Goal: Obtain resource: Download file/media

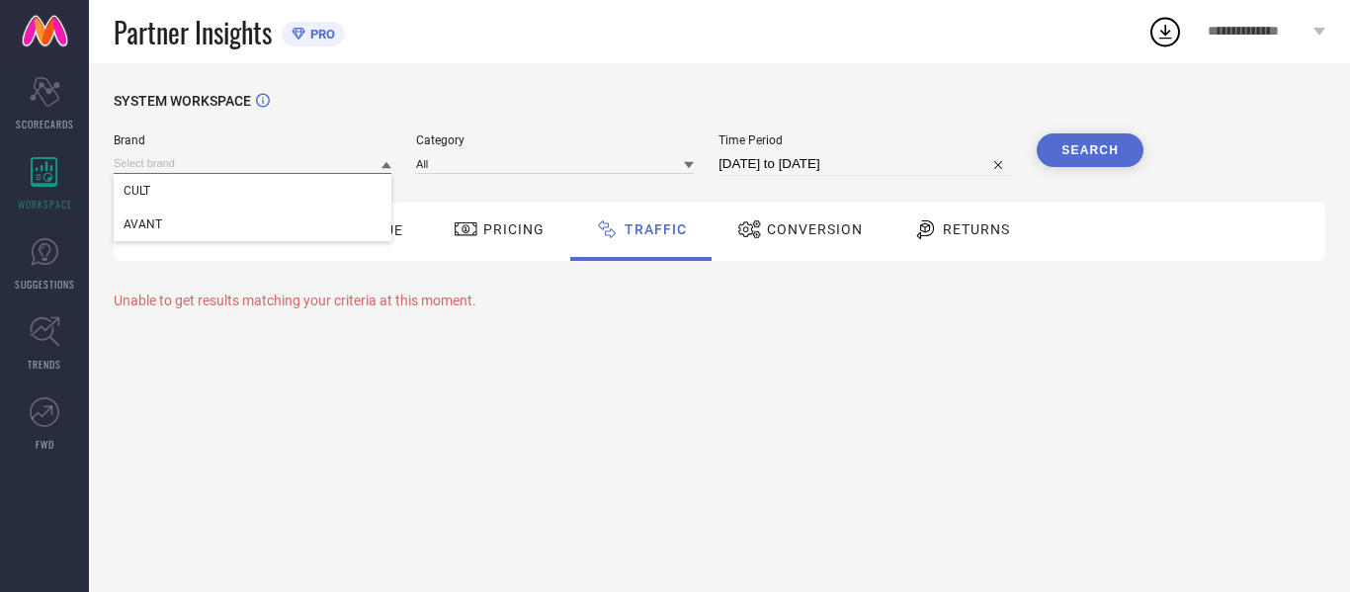
click at [274, 157] on input at bounding box center [253, 163] width 278 height 21
select select "7"
select select "2025"
select select "8"
select select "2025"
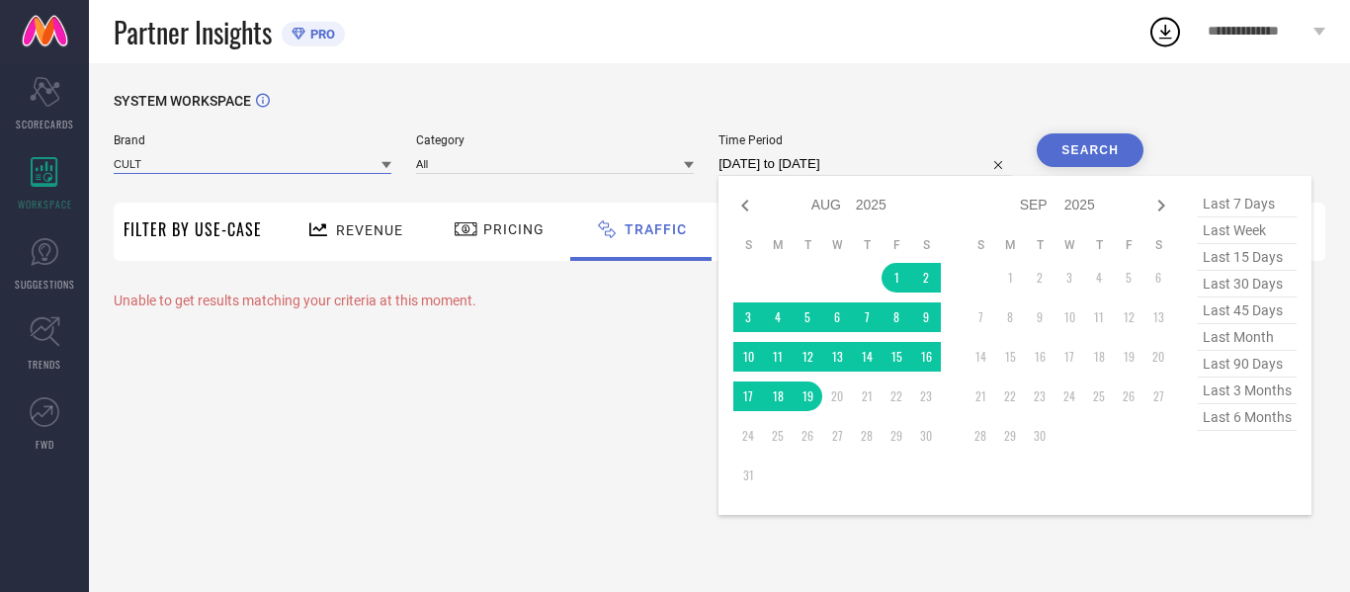
click at [824, 174] on input "01-08-2025 to 19-08-2025" at bounding box center [864, 164] width 293 height 24
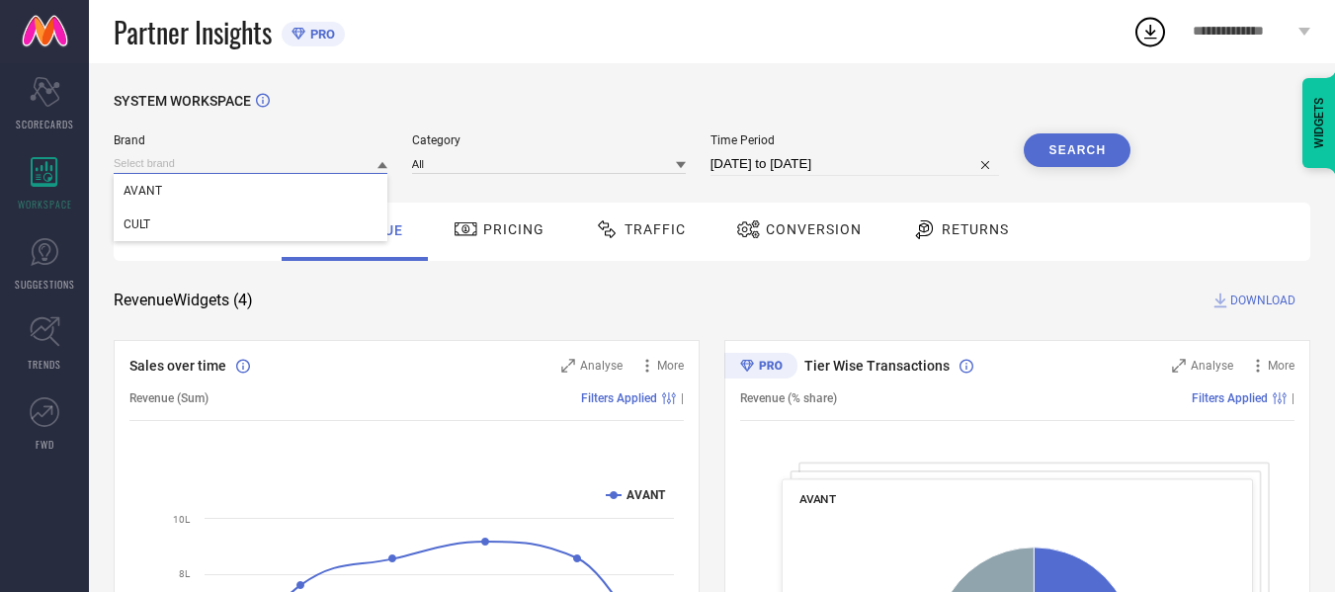
click at [316, 155] on input at bounding box center [251, 163] width 274 height 21
click at [309, 236] on div "CULT" at bounding box center [251, 225] width 274 height 34
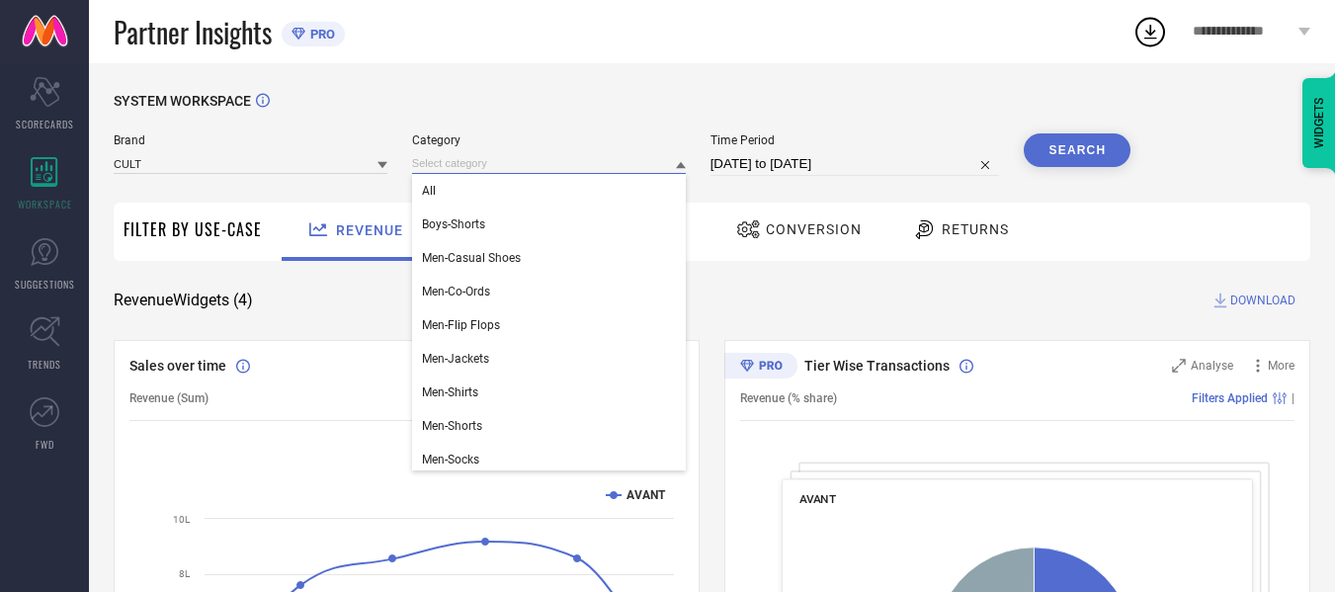
click at [501, 168] on input at bounding box center [549, 163] width 274 height 21
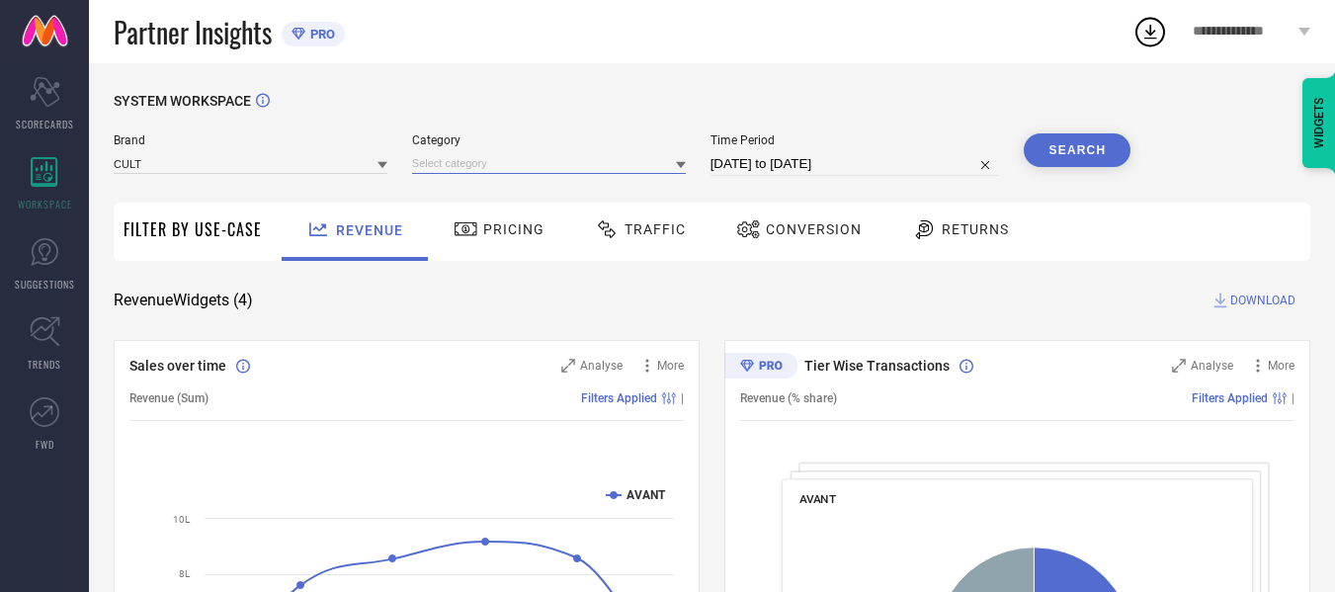
click at [501, 168] on input at bounding box center [549, 163] width 274 height 21
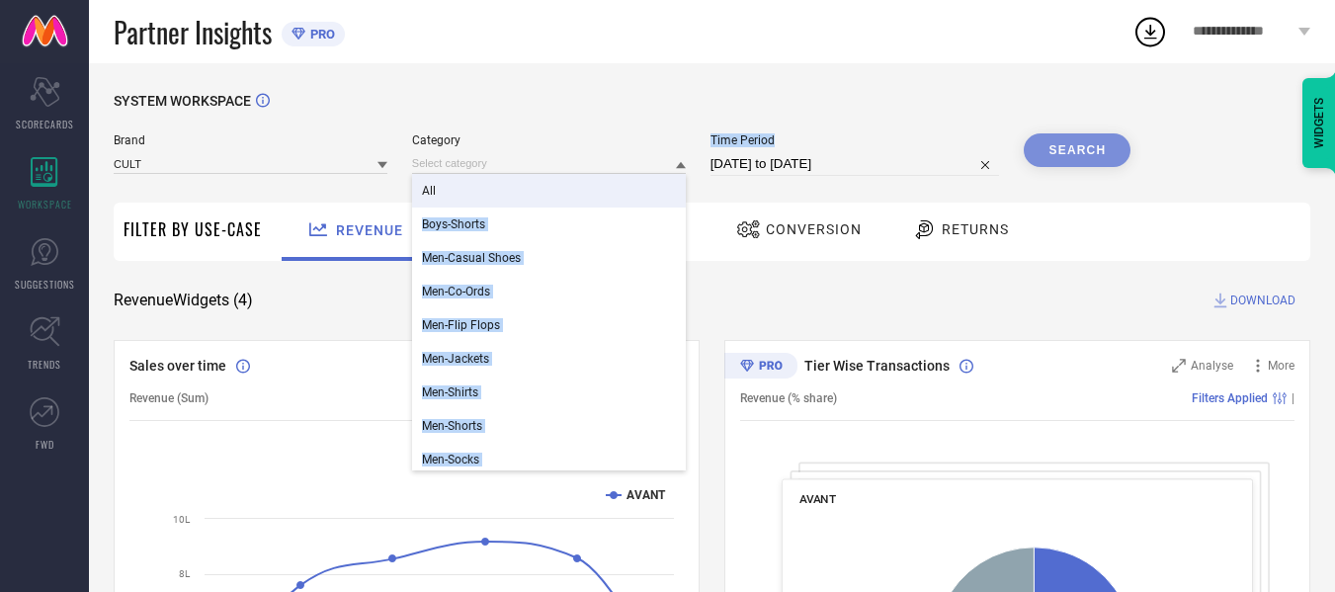
drag, startPoint x: 503, startPoint y: 185, endPoint x: 793, endPoint y: 172, distance: 289.8
click at [793, 172] on div "Brand CULT Category All Boys-Shorts Men-Casual Shoes Men-Co-Ords Men-Flip Flops…" at bounding box center [622, 154] width 1017 height 42
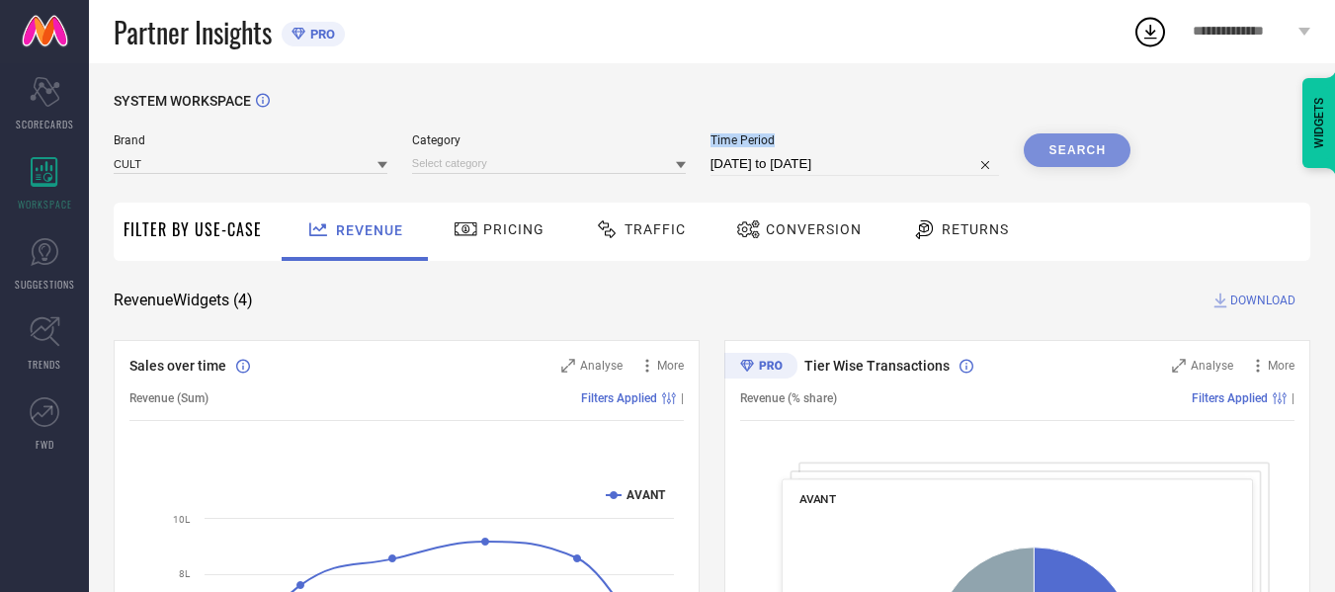
select select "6"
select select "2025"
select select "7"
select select "2025"
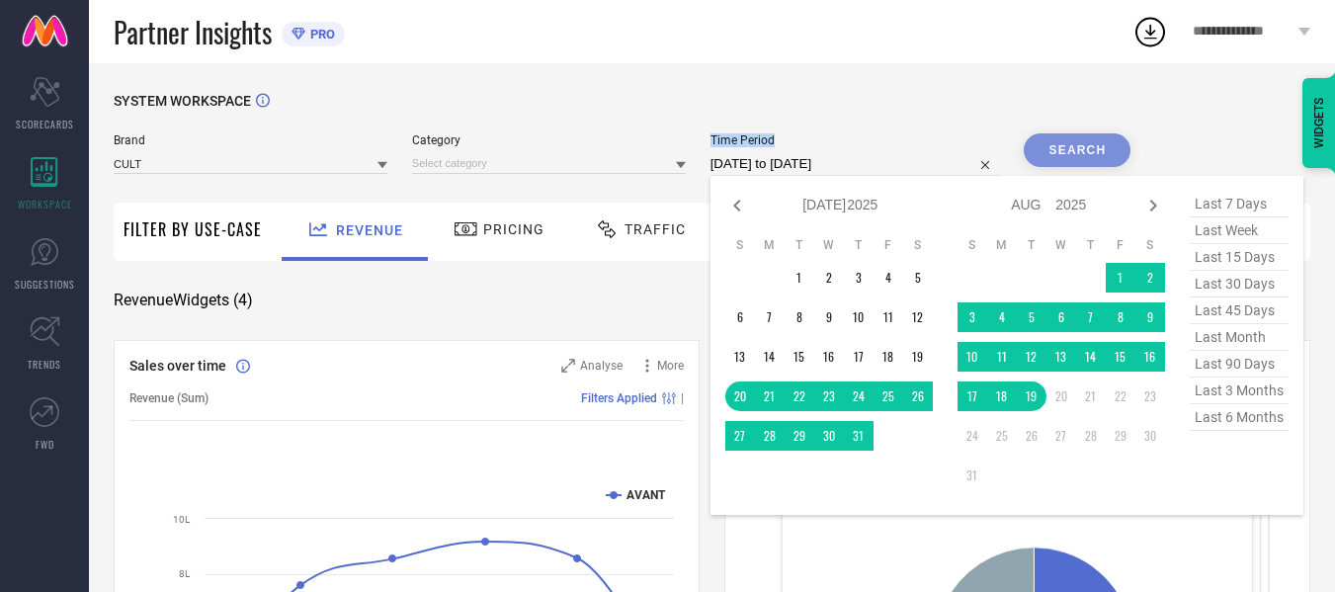
click at [793, 172] on input "20-07-2025 to 19-08-2025" at bounding box center [856, 164] width 290 height 24
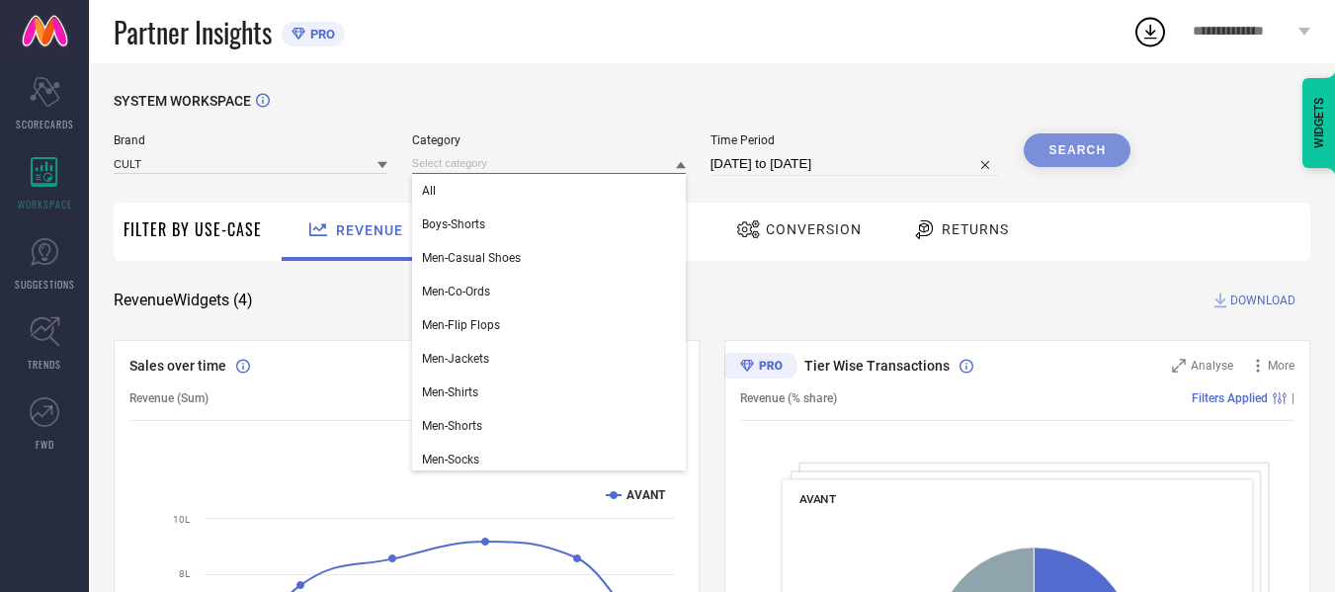
click at [556, 166] on input at bounding box center [549, 163] width 274 height 21
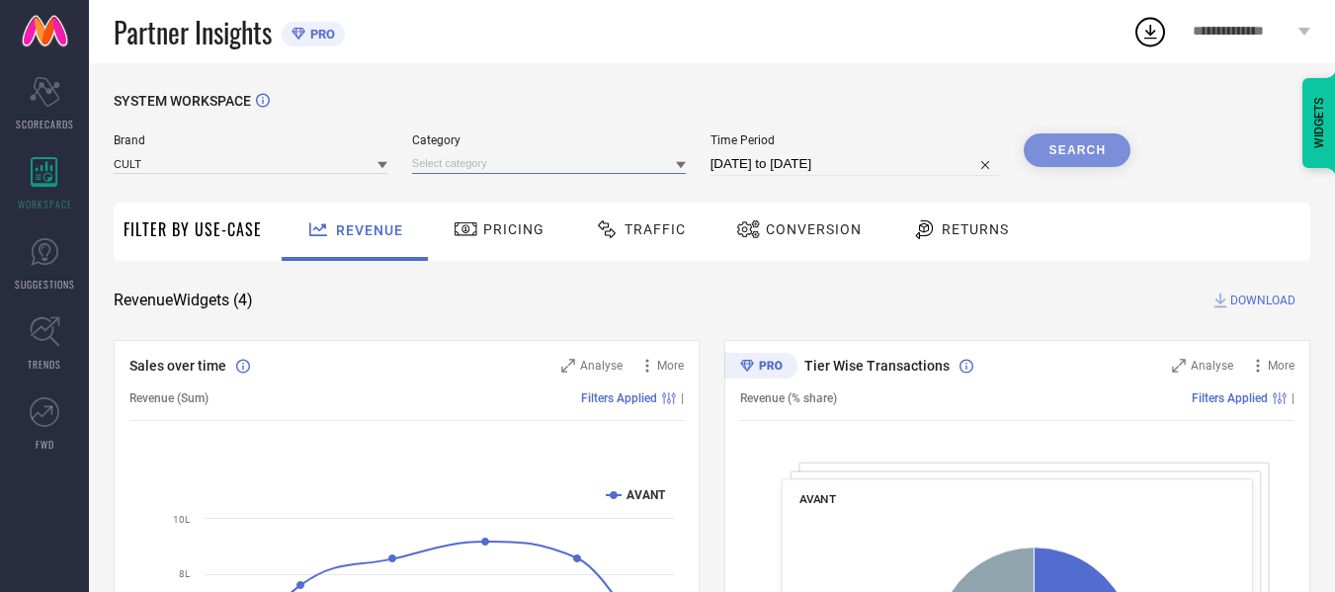
click at [578, 168] on input at bounding box center [549, 163] width 274 height 21
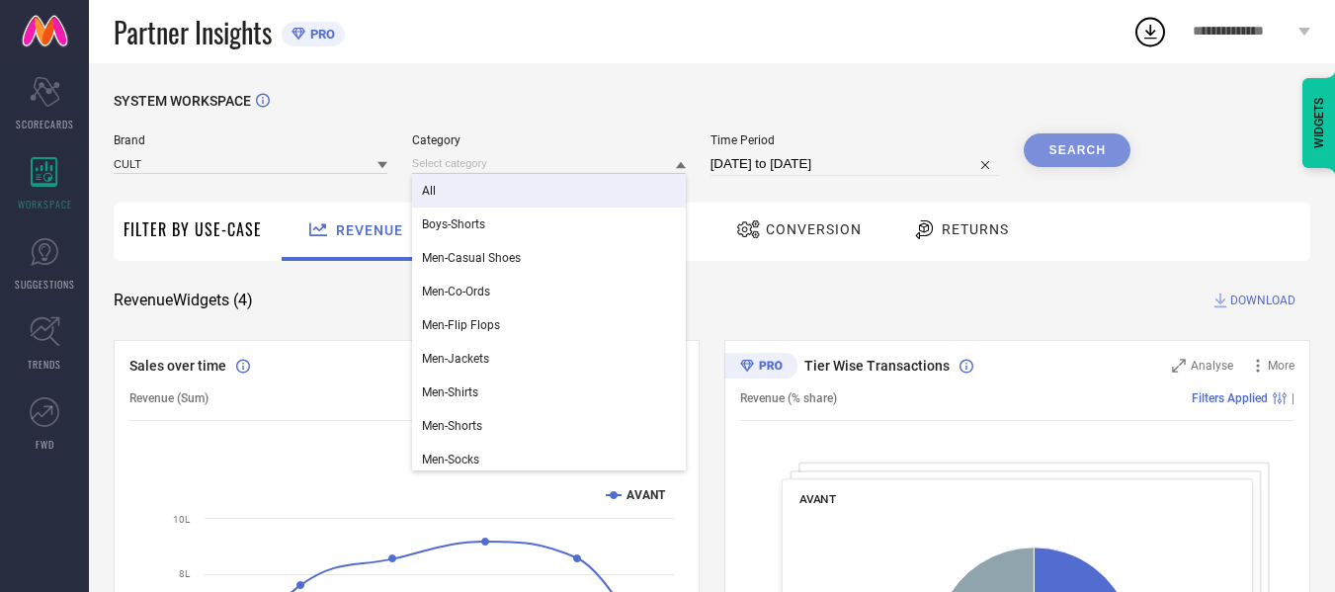
click at [577, 189] on div "All" at bounding box center [549, 191] width 274 height 34
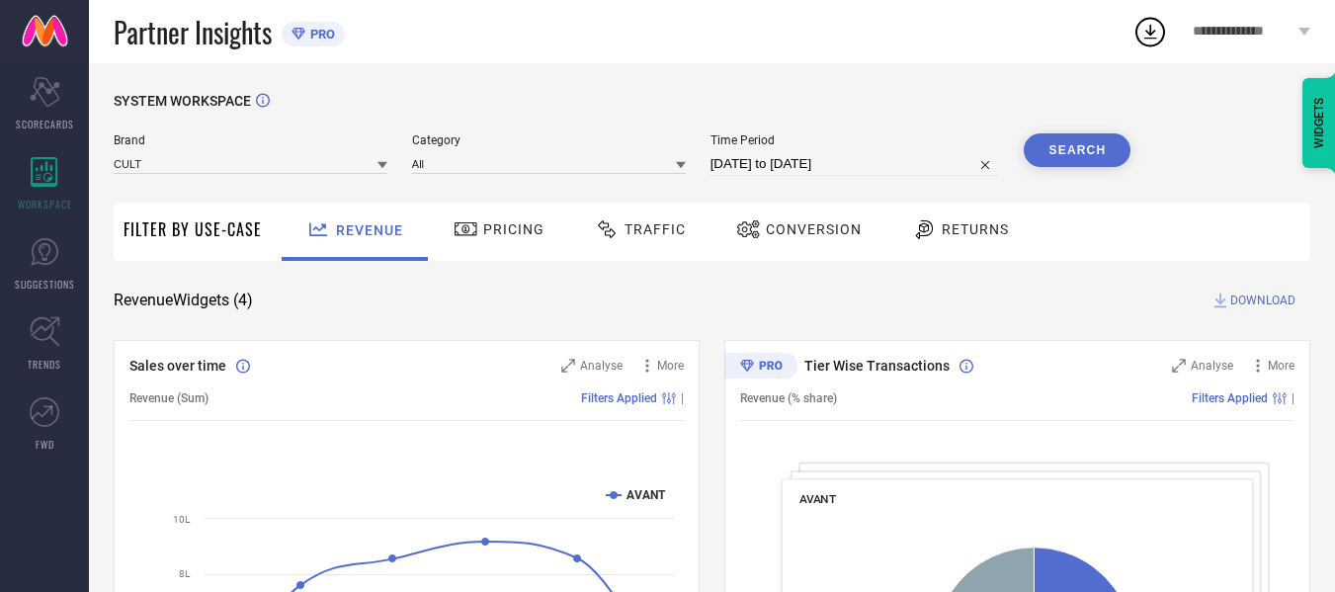
select select "6"
select select "2025"
select select "7"
select select "2025"
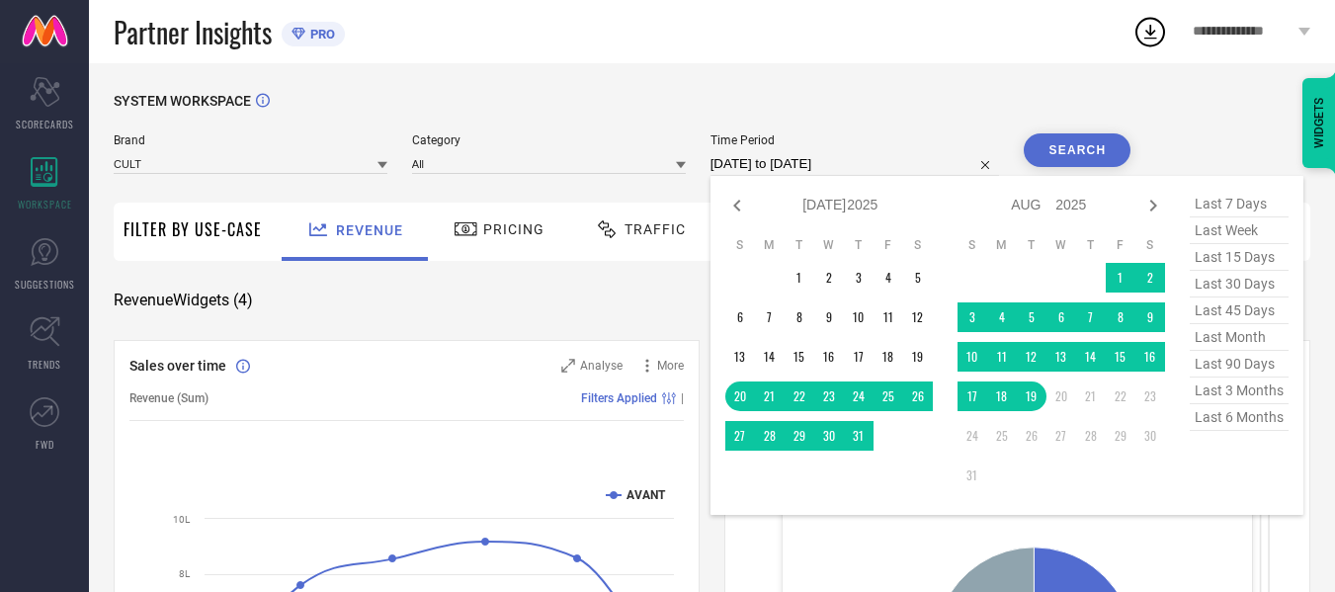
click at [776, 164] on input "20-07-2025 to 19-08-2025" at bounding box center [856, 164] width 290 height 24
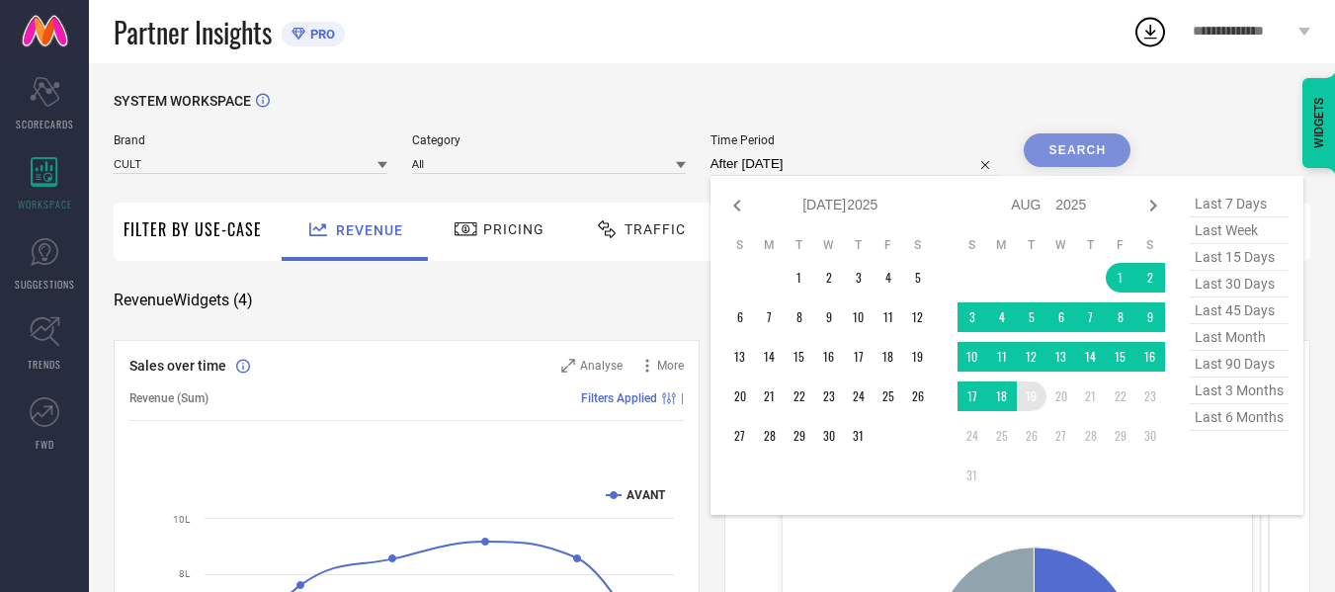
drag, startPoint x: 1130, startPoint y: 278, endPoint x: 1043, endPoint y: 394, distance: 145.5
click at [1043, 394] on tbody "1 2 3 4 5 6 7 8 9 10 11 12 13 14 15 16 17 18 19 20 21 22 23 24 25 26 27 28 29 3…" at bounding box center [1062, 376] width 208 height 227
type input "01-08-2025 to 19-08-2025"
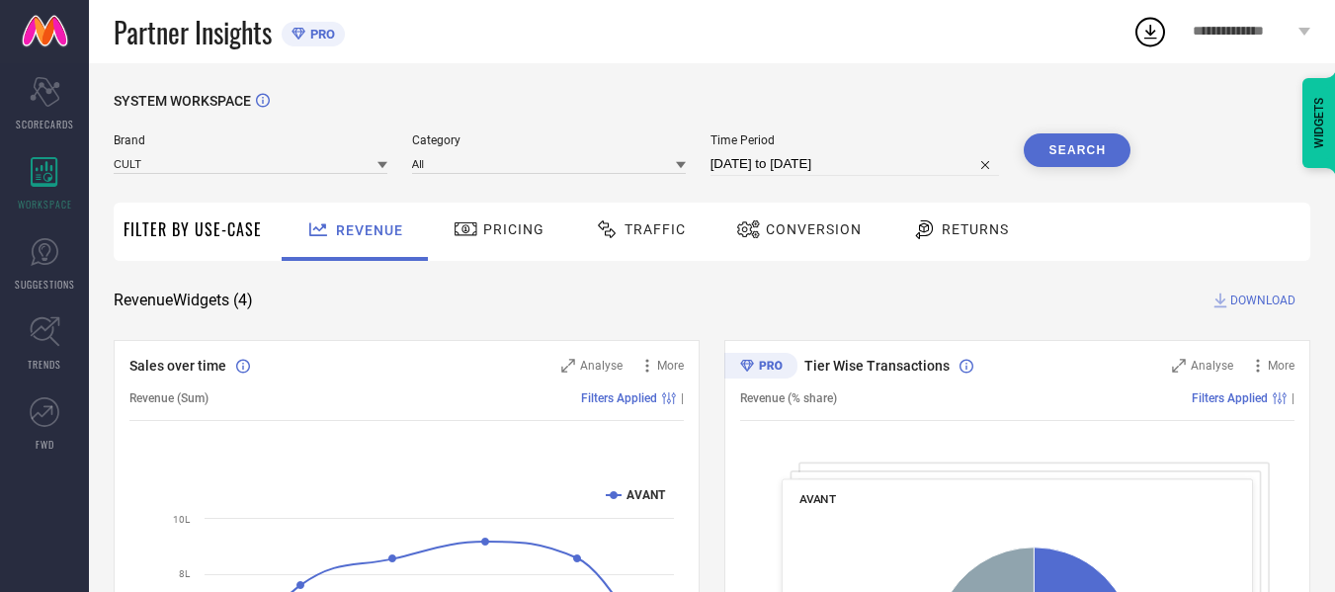
click at [1092, 138] on button "Search" at bounding box center [1077, 150] width 107 height 34
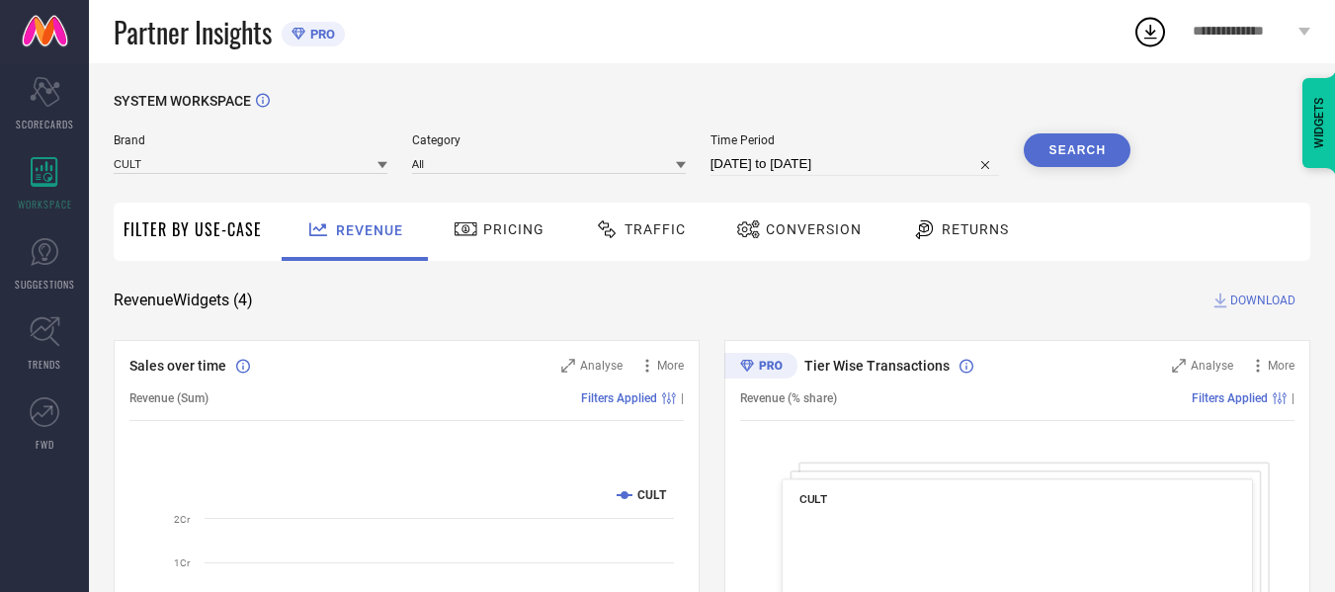
click at [657, 225] on span "Traffic" at bounding box center [655, 229] width 61 height 16
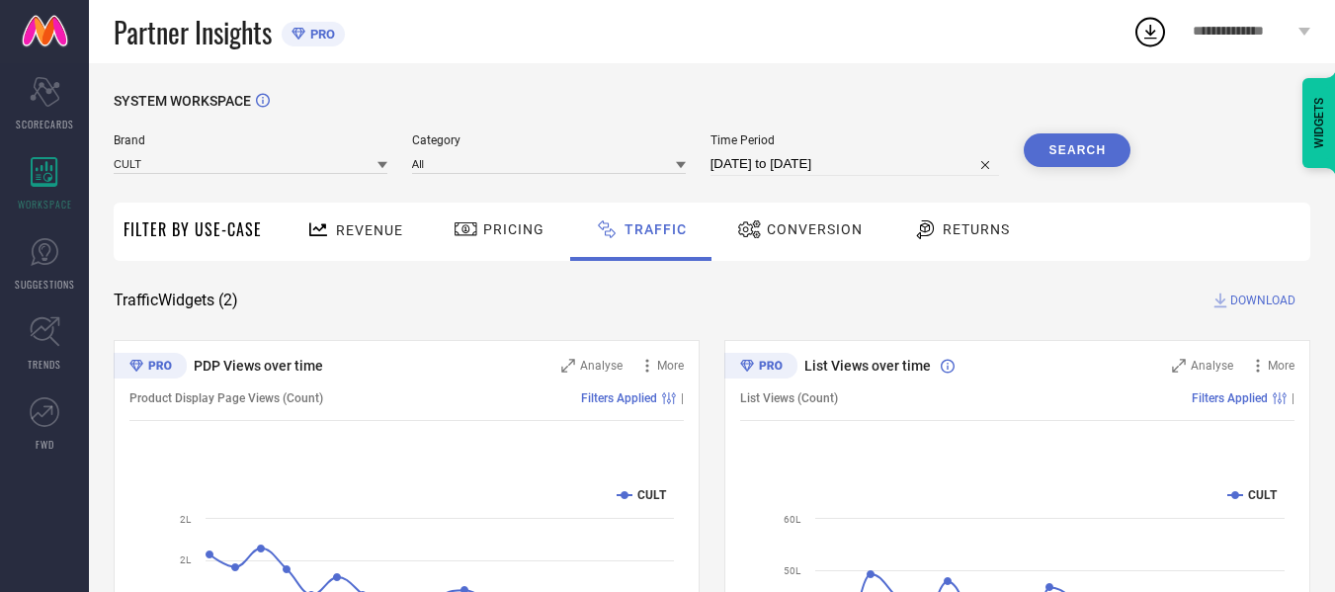
click at [1281, 301] on span "DOWNLOAD" at bounding box center [1262, 301] width 65 height 20
click at [1162, 20] on span "1" at bounding box center [1165, 19] width 6 height 13
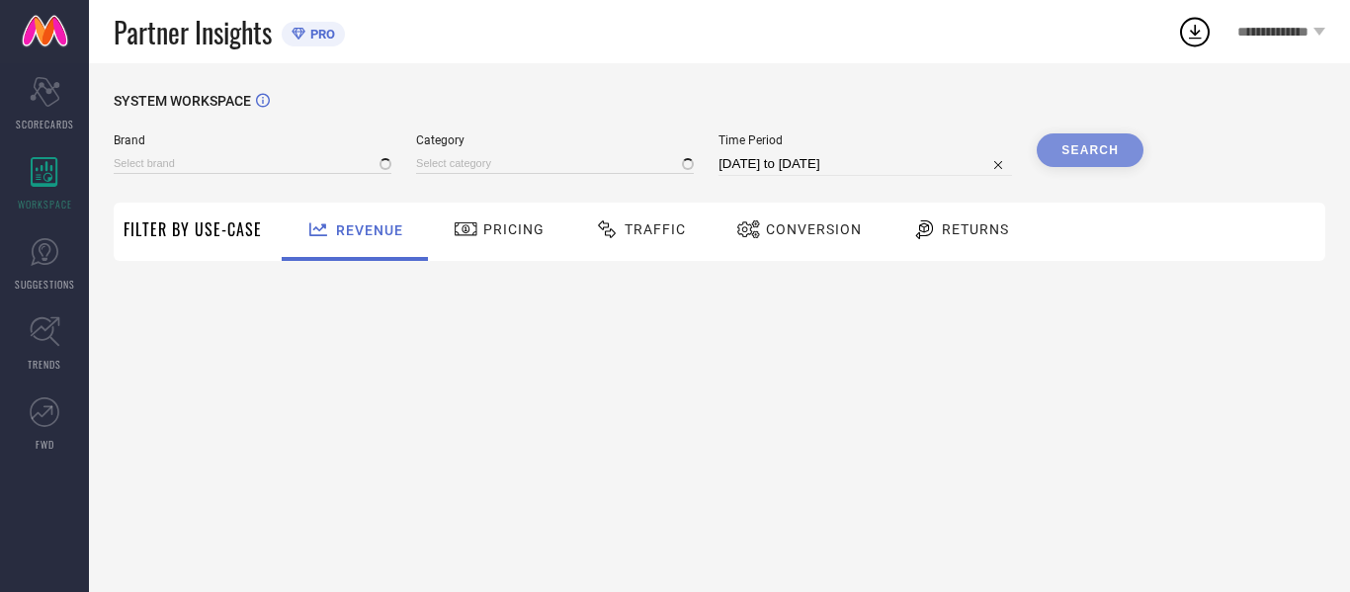
type input "AVANT"
type input "All"
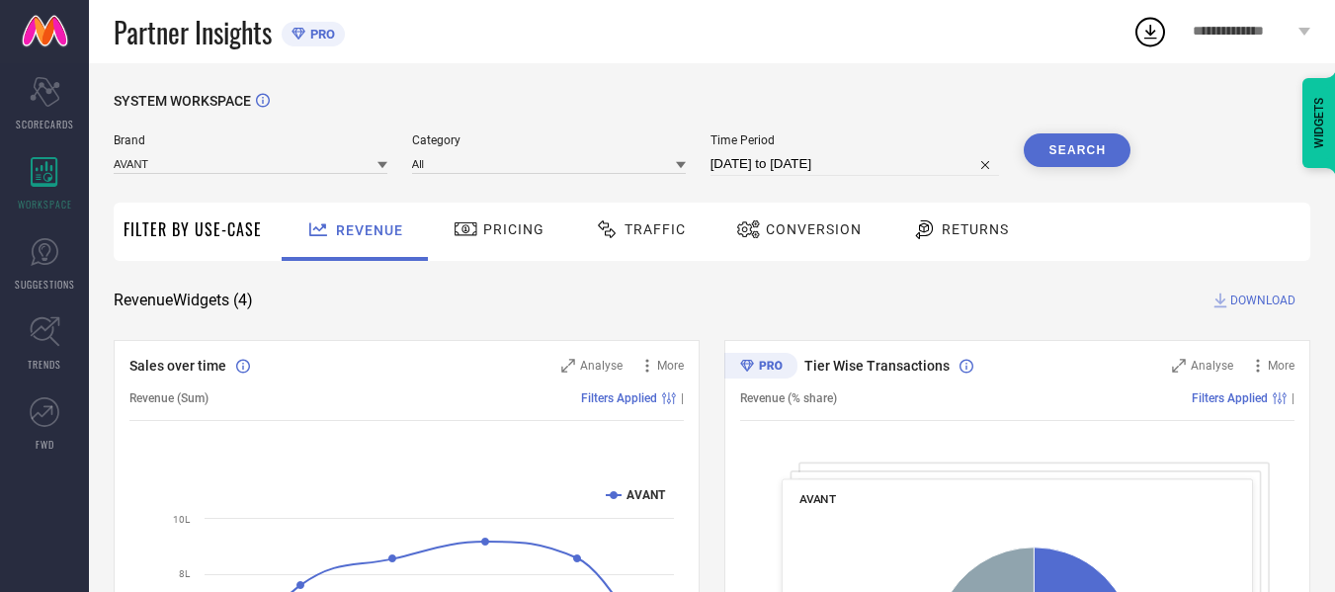
click at [633, 250] on div "Traffic" at bounding box center [640, 232] width 140 height 58
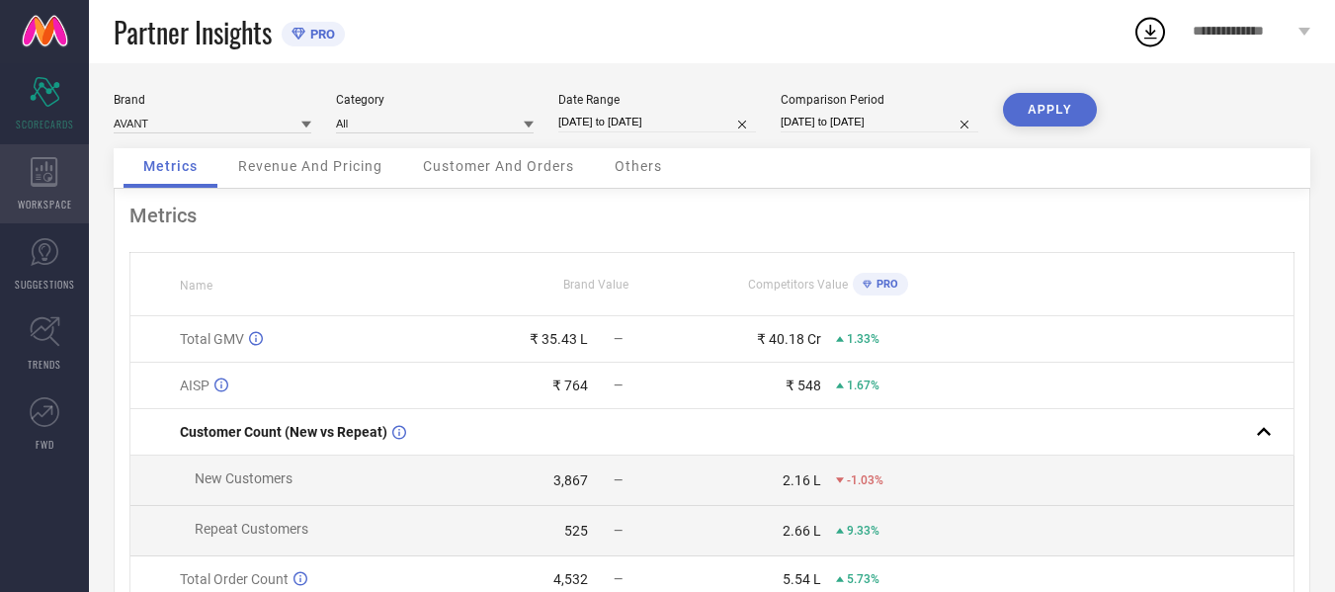
click at [44, 197] on span "WORKSPACE" at bounding box center [45, 204] width 54 height 15
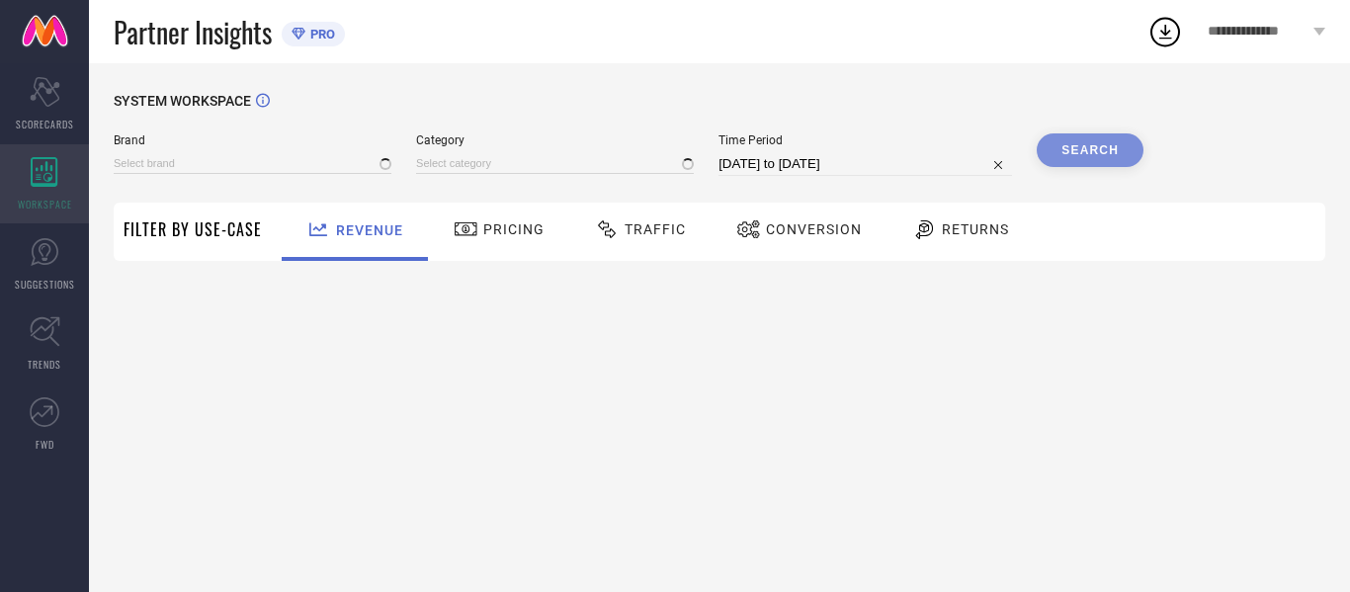
type input "AVANT"
type input "All"
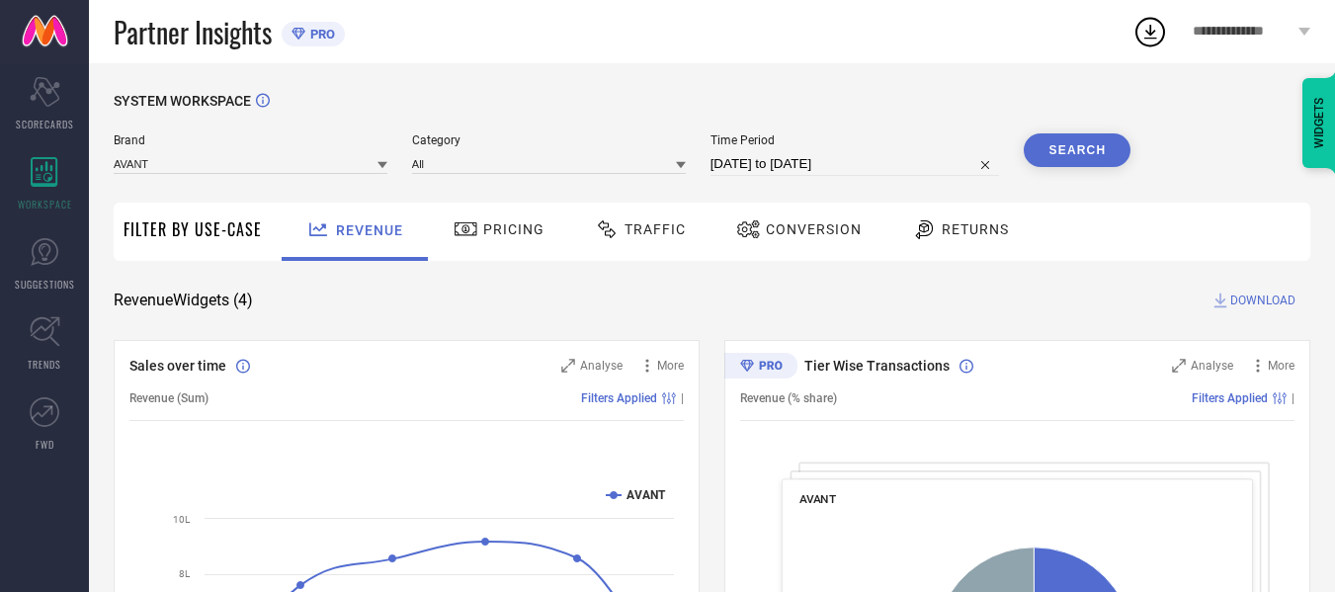
click at [1151, 32] on icon at bounding box center [1150, 32] width 36 height 36
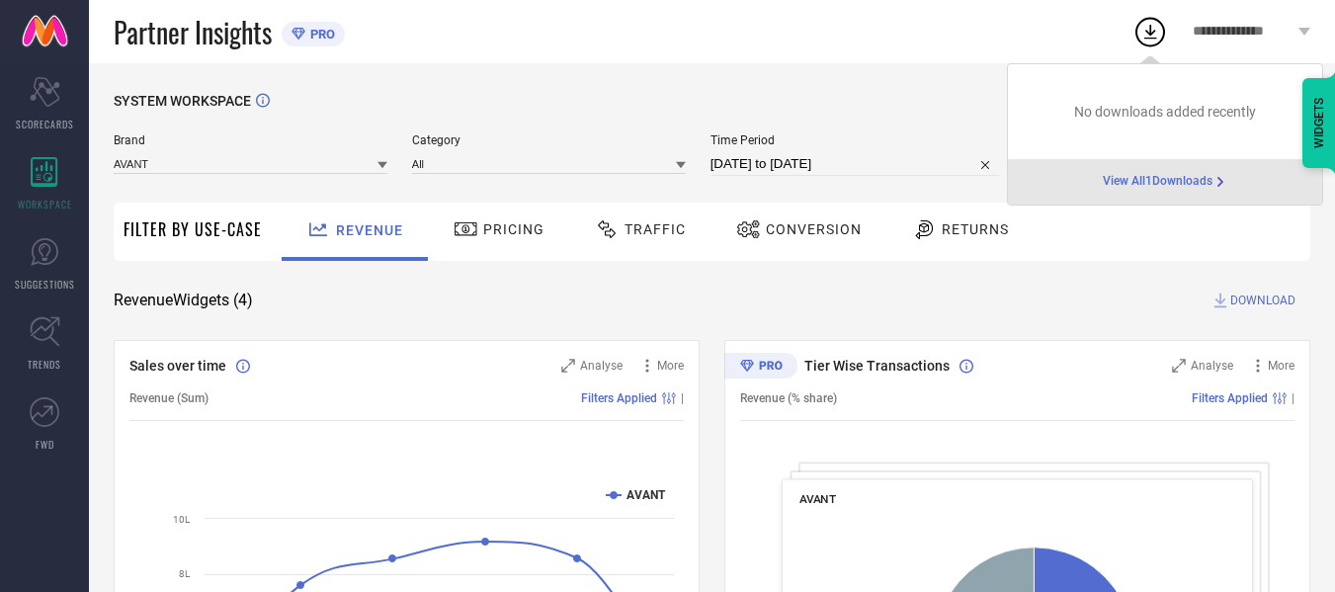
click at [1154, 175] on span "View All 1 Downloads" at bounding box center [1158, 182] width 110 height 16
